Goal: Navigation & Orientation: Find specific page/section

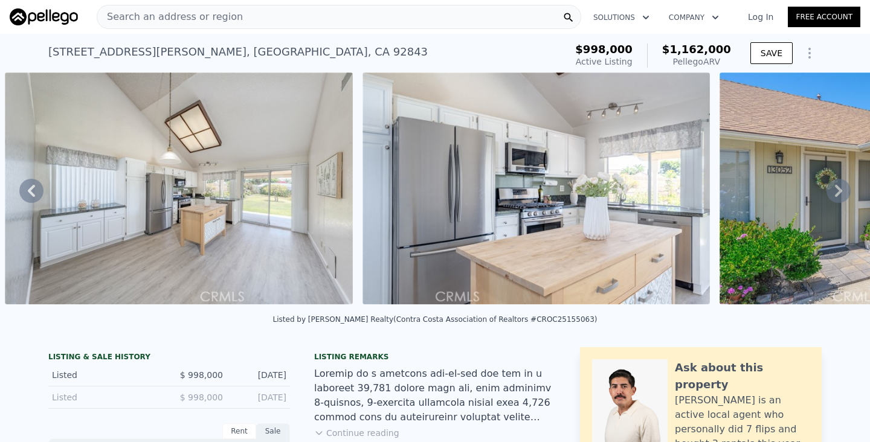
click at [401, 16] on div "Search an address or region" at bounding box center [339, 17] width 485 height 24
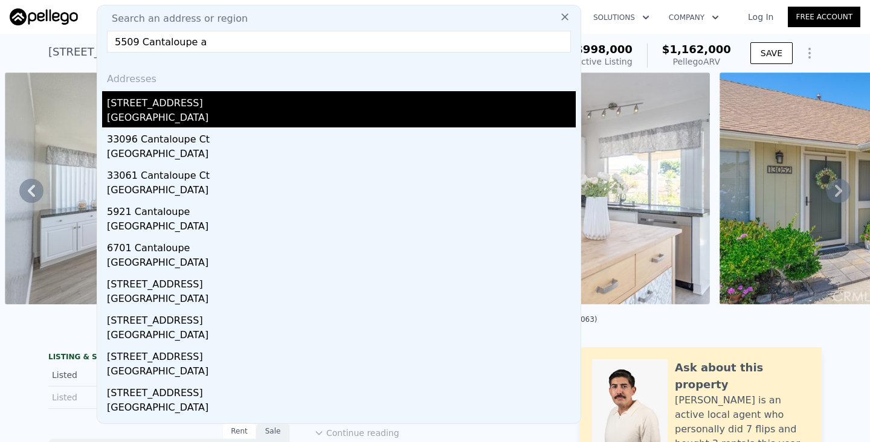
type input "5509 Cantaloupe a"
click at [141, 102] on div "[STREET_ADDRESS]" at bounding box center [341, 100] width 469 height 19
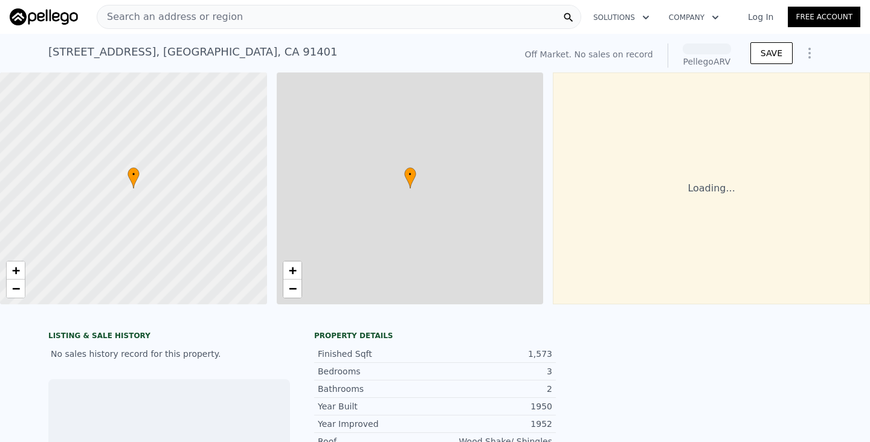
scroll to position [0, 5]
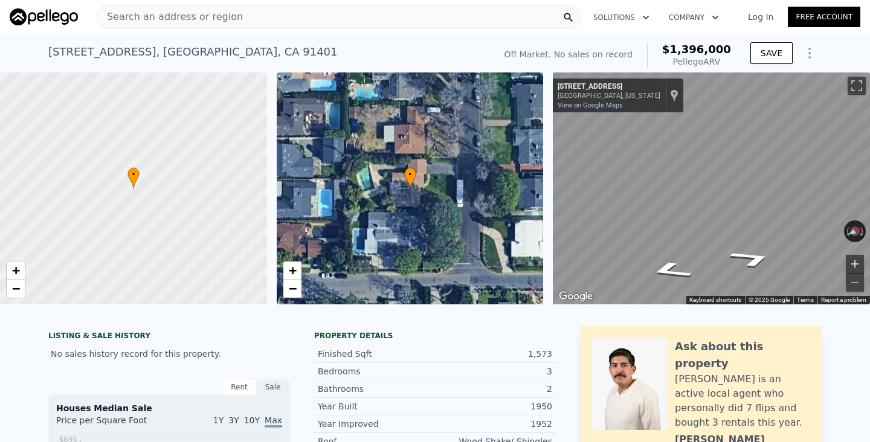
click at [855, 261] on button "Zoom in" at bounding box center [855, 264] width 18 height 18
click at [856, 224] on div "← Move left → Move right ↑ Move up ↓ Move down + Zoom in - Zoom out [STREET_ADD…" at bounding box center [711, 189] width 317 height 232
click at [839, 231] on div "← Move left → Move right ↑ Move up ↓ Move down + Zoom in - Zoom out [STREET_ADD…" at bounding box center [711, 189] width 317 height 232
click at [863, 226] on div "← Move left → Move right ↑ Move up ↓ Move down + Zoom in - Zoom out [STREET_ADD…" at bounding box center [711, 189] width 317 height 232
click at [854, 87] on button "Toggle fullscreen view" at bounding box center [857, 86] width 18 height 18
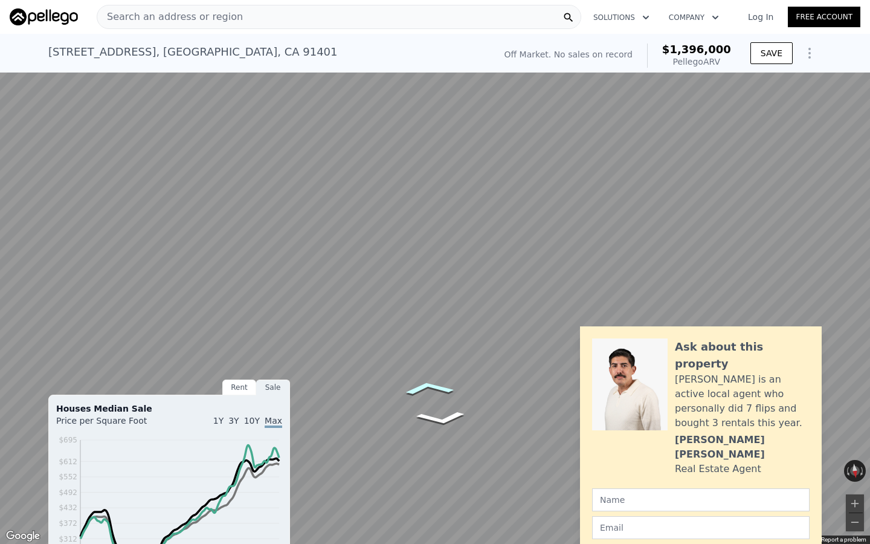
click at [421, 387] on icon "Go South, Cantaloupe Ave" at bounding box center [429, 388] width 80 height 22
click at [439, 386] on icon "Go North, Cantaloupe Ave" at bounding box center [436, 384] width 74 height 19
click at [439, 386] on icon "Go North, Cantaloupe Ave" at bounding box center [438, 384] width 76 height 20
click at [440, 390] on icon "Go North, Cantaloupe Ave" at bounding box center [436, 390] width 74 height 19
click at [440, 390] on icon "Go North, Cantaloupe Ave" at bounding box center [438, 391] width 76 height 20
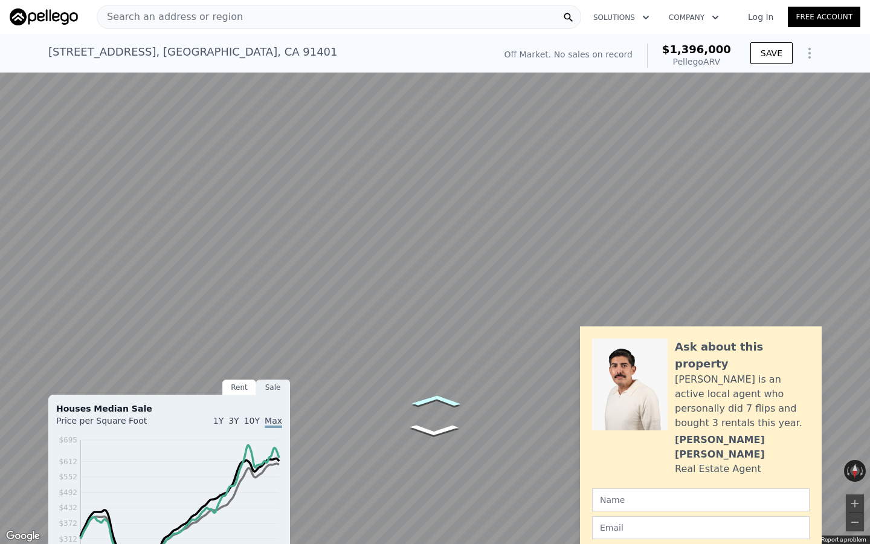
click at [442, 399] on icon "Go South, Cantaloupe Ave" at bounding box center [436, 401] width 74 height 19
click at [442, 397] on icon "Go South, Cantaloupe Ave" at bounding box center [436, 401] width 74 height 19
click at [442, 396] on icon "Go South, Cantaloupe Ave" at bounding box center [436, 401] width 74 height 19
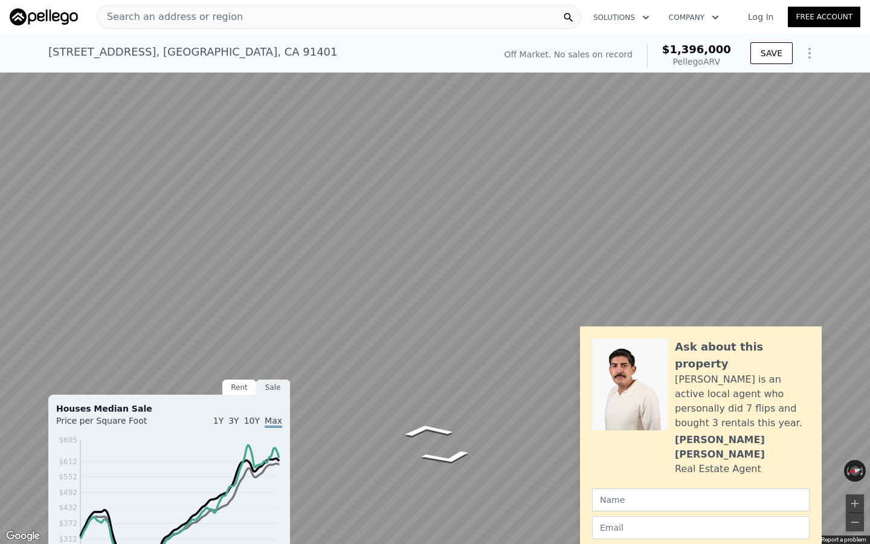
click at [856, 10] on button "Toggle fullscreen view" at bounding box center [857, 13] width 18 height 18
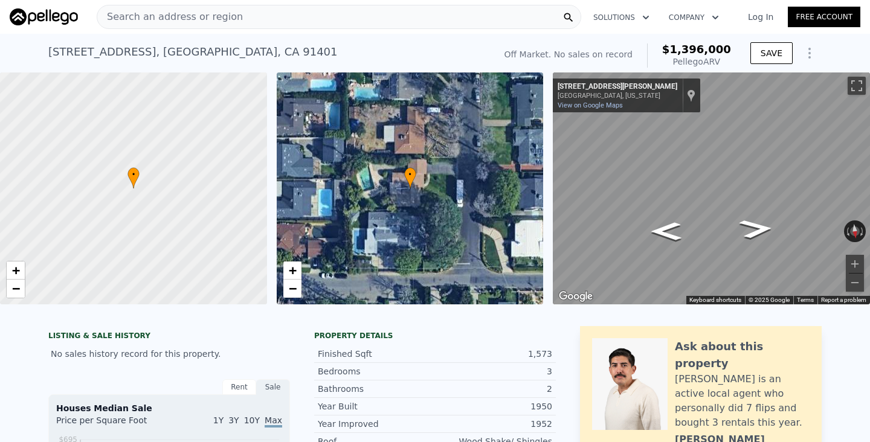
click at [560, 92] on div "← Move left → Move right ↑ Move up ↓ Move down + Zoom in - Zoom out [STREET_ADD…" at bounding box center [711, 189] width 317 height 232
click at [527, 127] on div "• + − • + − ← Move left → Move right ↑ Move up ↓ Move down + Zoom in - Zoom out…" at bounding box center [435, 189] width 870 height 232
click at [284, 22] on div "Search an address or region" at bounding box center [339, 17] width 485 height 24
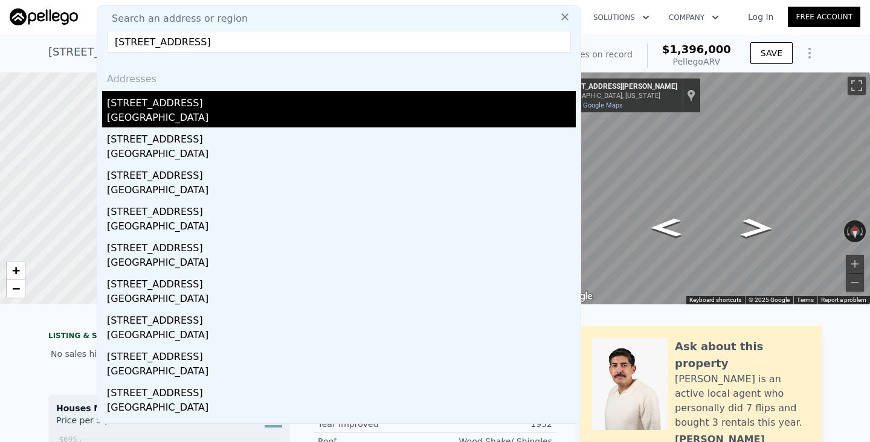
type input "[STREET_ADDRESS]"
click at [127, 102] on div "[STREET_ADDRESS]" at bounding box center [341, 100] width 469 height 19
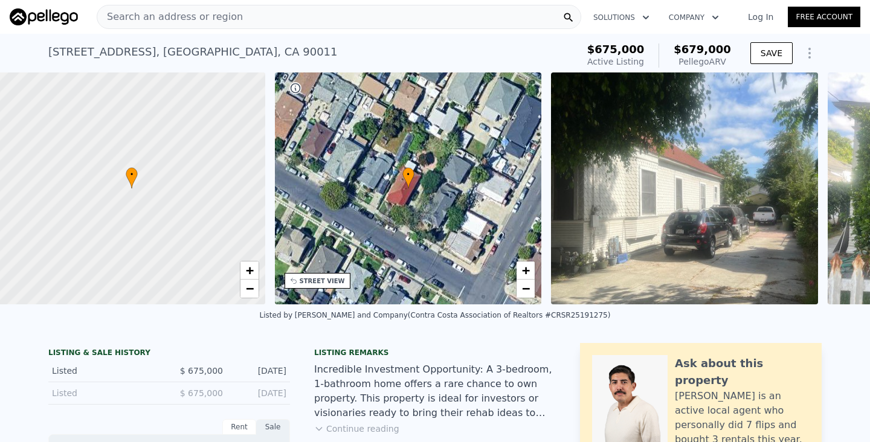
scroll to position [0, 5]
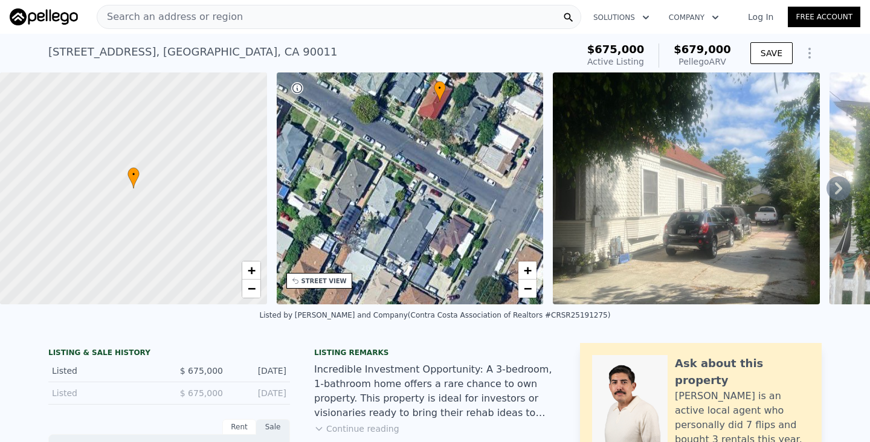
drag, startPoint x: 449, startPoint y: 242, endPoint x: 477, endPoint y: 157, distance: 89.8
click at [479, 155] on div "• + −" at bounding box center [410, 189] width 267 height 232
click at [328, 286] on div "STREET VIEW" at bounding box center [319, 281] width 66 height 16
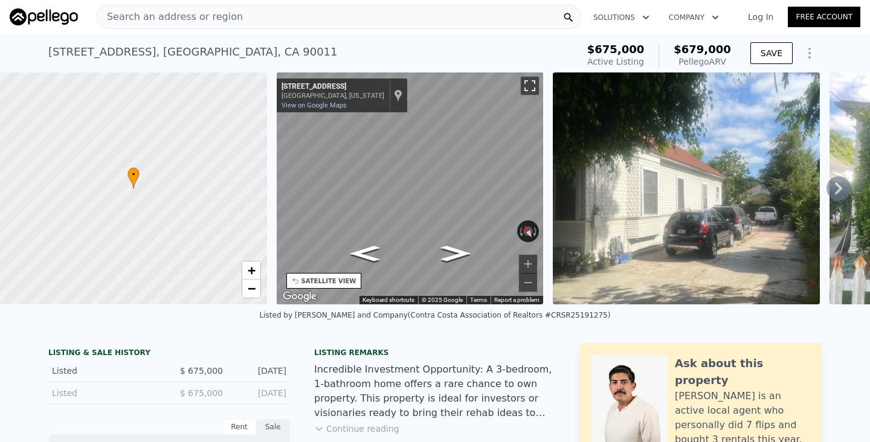
click at [532, 82] on button "Toggle fullscreen view" at bounding box center [530, 86] width 18 height 18
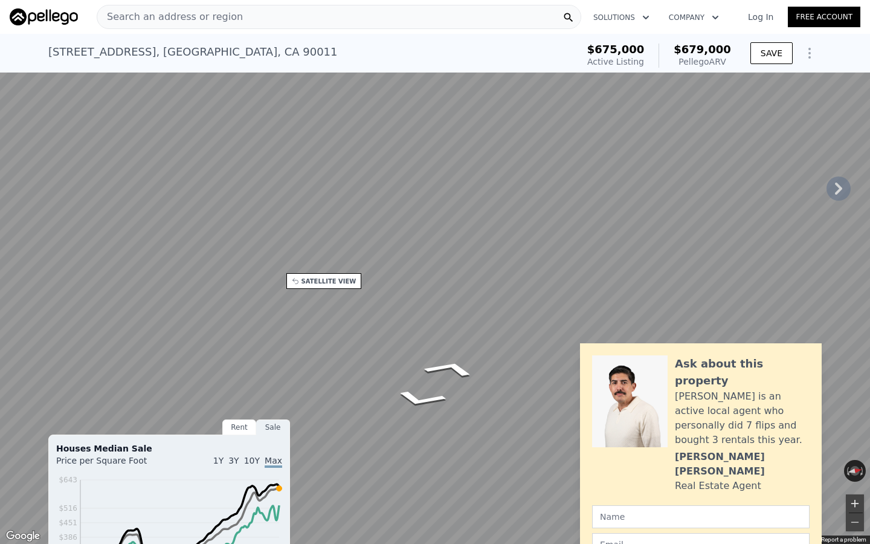
click at [857, 442] on button "Zoom in" at bounding box center [855, 503] width 18 height 18
click at [859, 11] on button "Toggle fullscreen view" at bounding box center [857, 13] width 18 height 18
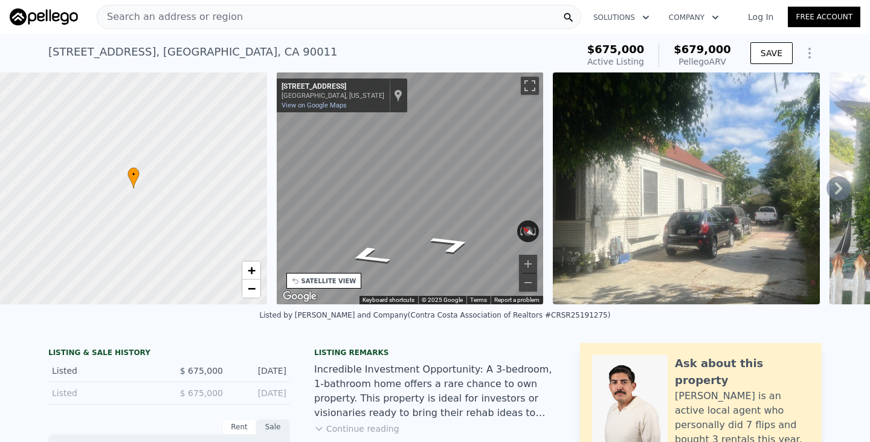
click at [442, 13] on div "Search an address or region" at bounding box center [339, 17] width 485 height 24
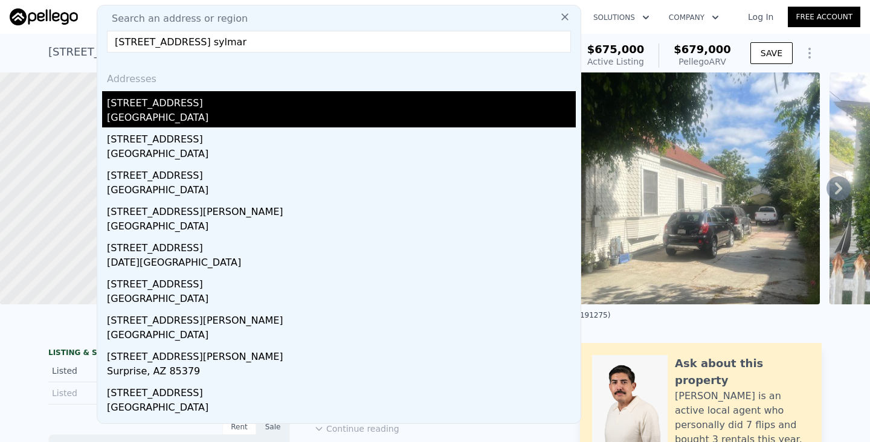
type input "[STREET_ADDRESS] sylmar"
click at [262, 95] on div "[STREET_ADDRESS]" at bounding box center [341, 100] width 469 height 19
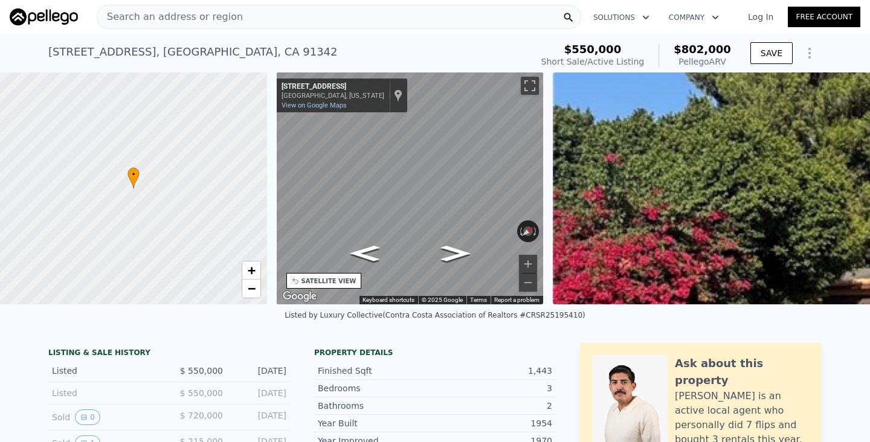
click at [437, 22] on div "Search an address or region" at bounding box center [339, 17] width 485 height 24
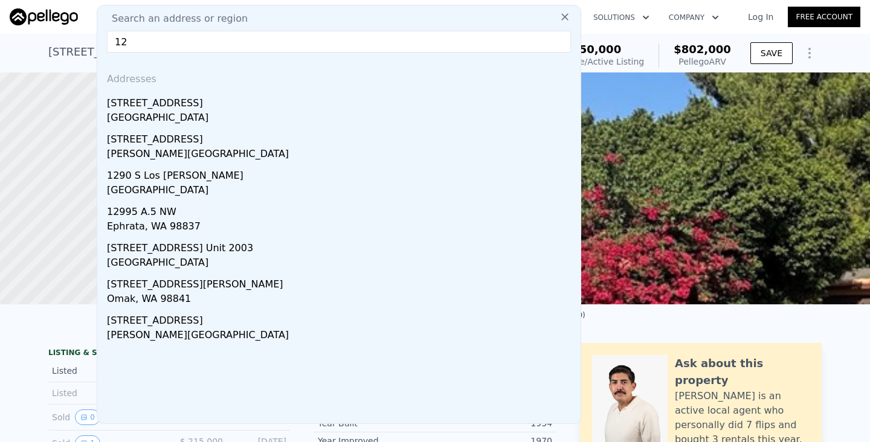
type input "1"
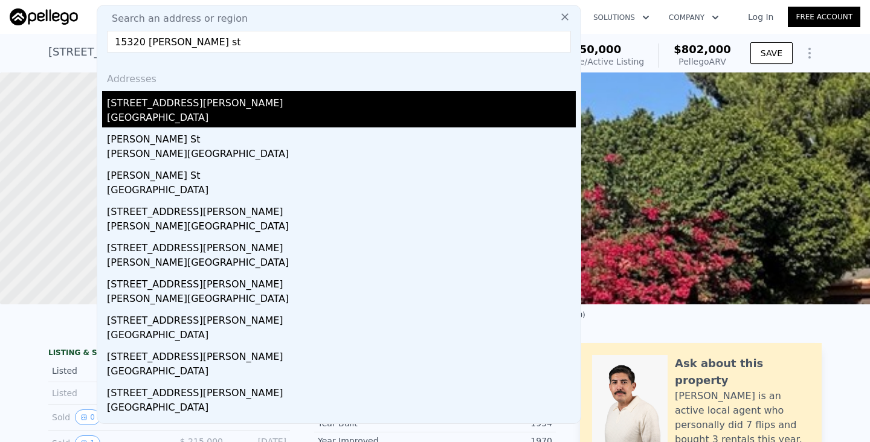
type input "15320 [PERSON_NAME] st"
click at [183, 124] on div "[GEOGRAPHIC_DATA]" at bounding box center [341, 119] width 469 height 17
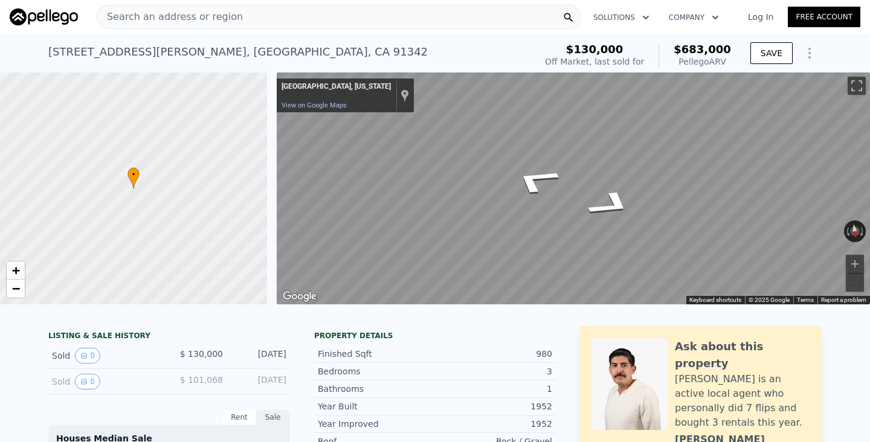
click at [200, 162] on div "• + − • + − ← Move left → Move right ↑ Move up ↓ Move down + Zoom in - Zoom out…" at bounding box center [435, 189] width 870 height 232
click at [540, 182] on icon "Go Northeast, Bledsoe St" at bounding box center [530, 184] width 77 height 42
click at [862, 260] on button "Zoom in" at bounding box center [855, 264] width 18 height 18
click at [562, 227] on icon "Go Southeast" at bounding box center [545, 229] width 91 height 30
